Goal: Task Accomplishment & Management: Manage account settings

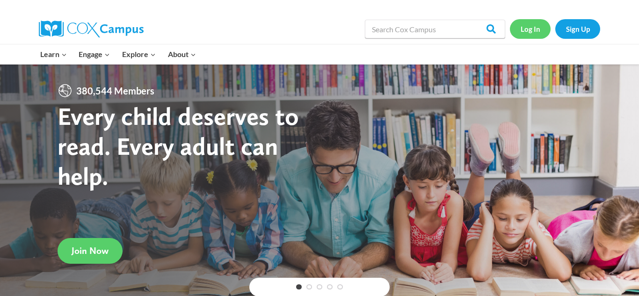
click at [531, 32] on link "Log In" at bounding box center [530, 28] width 41 height 19
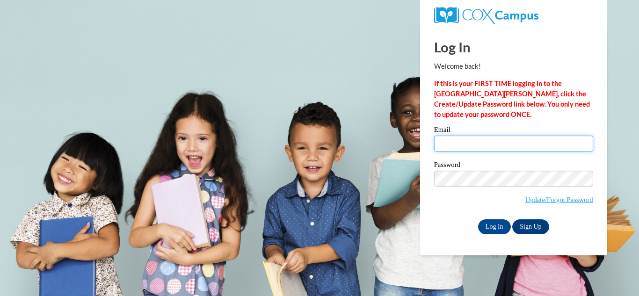
click at [469, 136] on input "Email" at bounding box center [513, 144] width 159 height 16
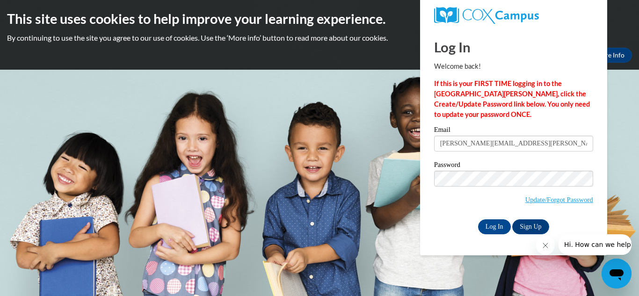
click at [520, 141] on input "[PERSON_NAME][EMAIL_ADDRESS][PERSON_NAME][DOMAIN_NAME]" at bounding box center [513, 144] width 159 height 16
type input "[EMAIL_ADDRESS][DOMAIN_NAME]"
click at [495, 229] on input "Log In" at bounding box center [494, 226] width 33 height 15
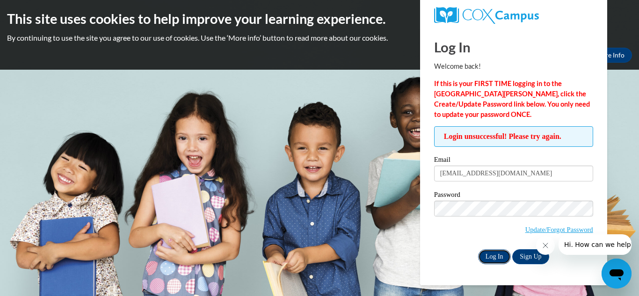
click at [496, 252] on input "Log In" at bounding box center [494, 256] width 33 height 15
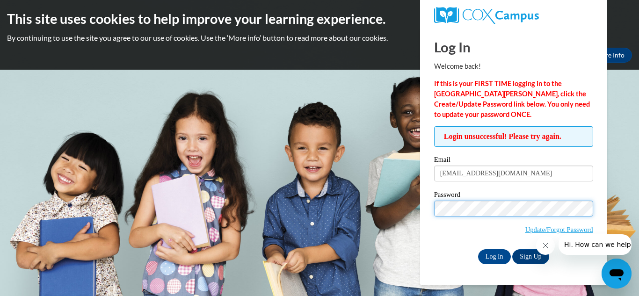
click at [478, 249] on input "Log In" at bounding box center [494, 256] width 33 height 15
